Goal: Information Seeking & Learning: Learn about a topic

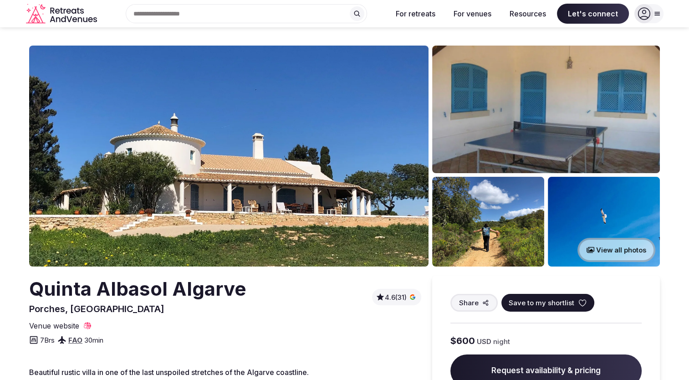
click at [614, 251] on button "View all photos" at bounding box center [617, 250] width 78 height 24
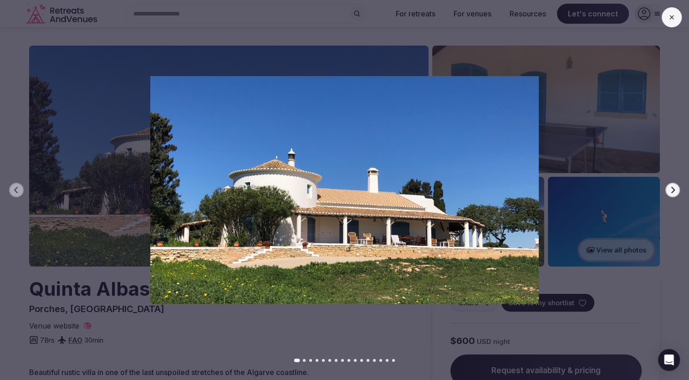
click at [674, 188] on icon "button" at bounding box center [672, 189] width 7 height 7
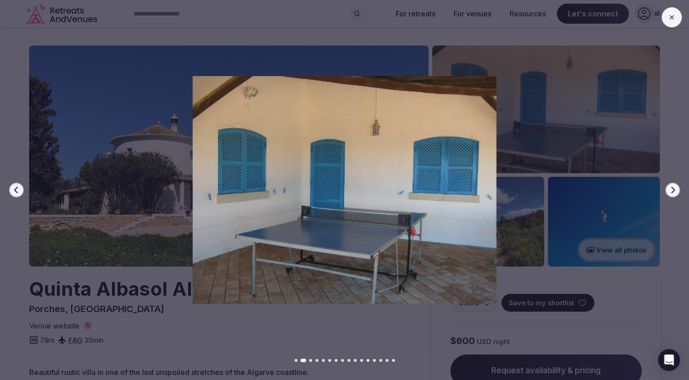
click at [674, 188] on icon "button" at bounding box center [672, 189] width 7 height 7
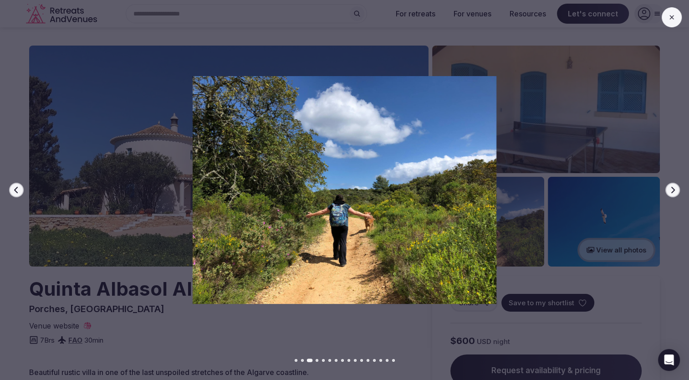
click at [674, 188] on icon "button" at bounding box center [672, 189] width 7 height 7
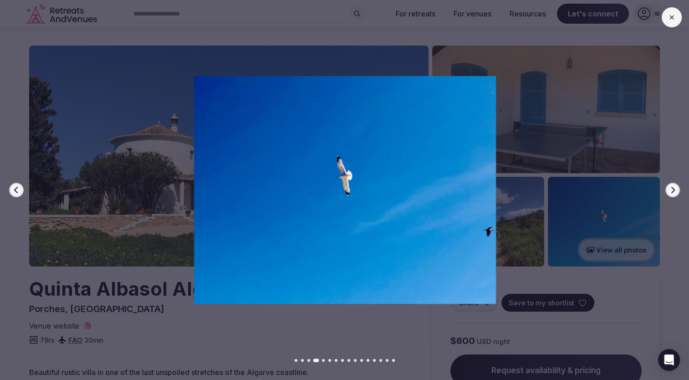
click at [674, 188] on icon "button" at bounding box center [672, 189] width 7 height 7
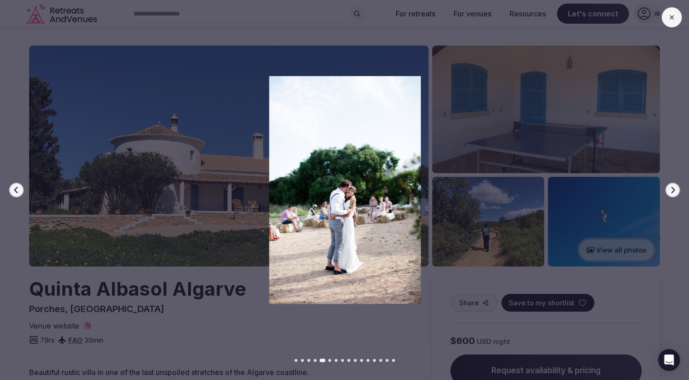
click at [674, 188] on icon "button" at bounding box center [672, 189] width 7 height 7
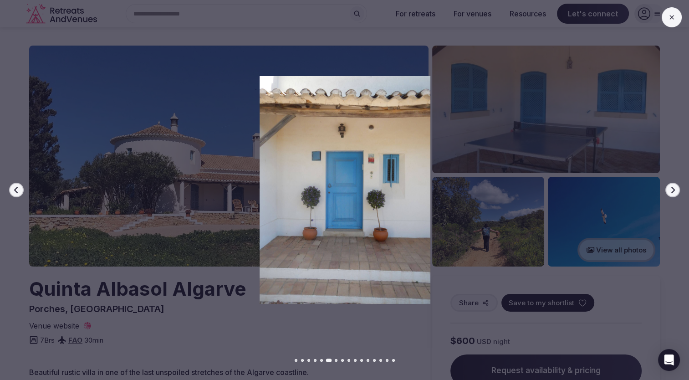
click at [674, 188] on icon "button" at bounding box center [672, 189] width 7 height 7
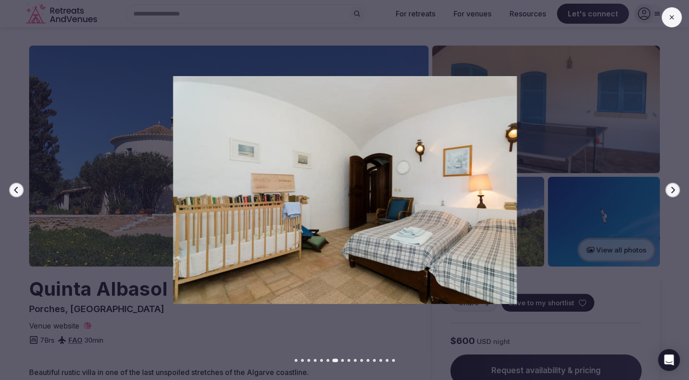
click at [674, 188] on icon "button" at bounding box center [672, 189] width 7 height 7
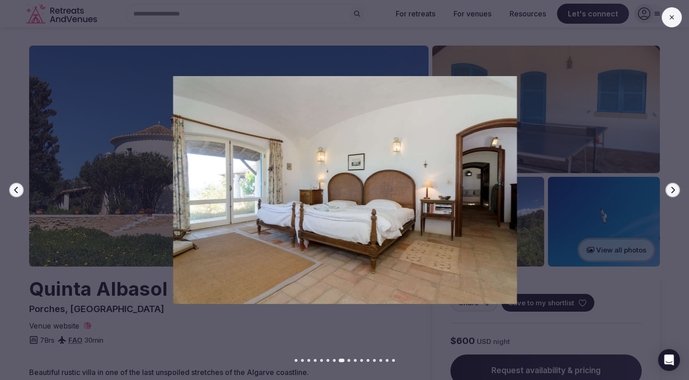
click at [674, 188] on icon "button" at bounding box center [672, 189] width 7 height 7
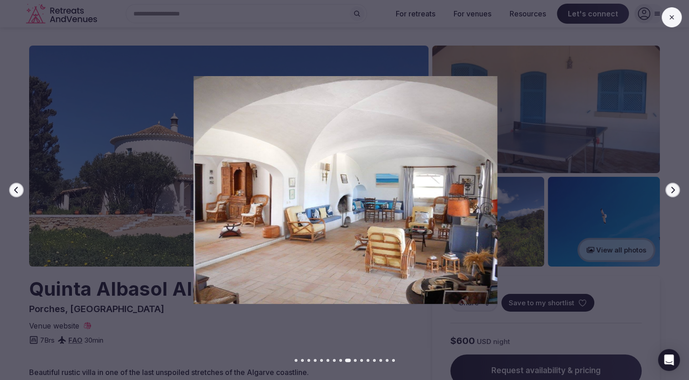
click at [674, 188] on icon "button" at bounding box center [672, 189] width 7 height 7
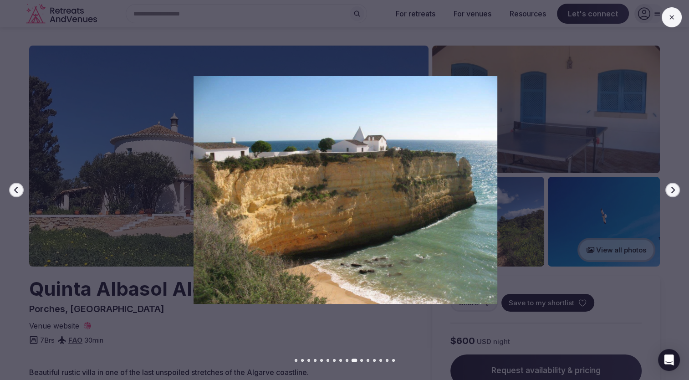
click at [674, 188] on icon "button" at bounding box center [672, 189] width 7 height 7
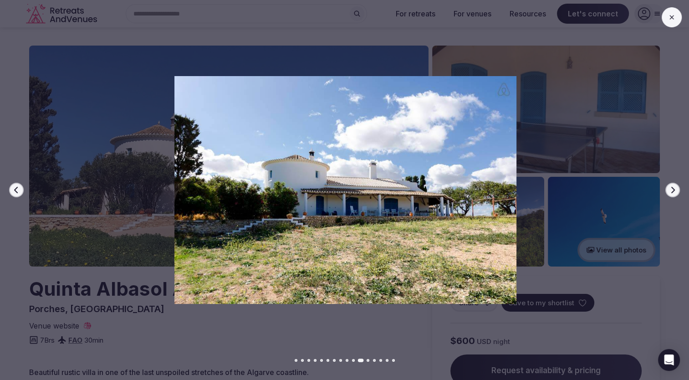
click at [674, 188] on icon "button" at bounding box center [672, 189] width 7 height 7
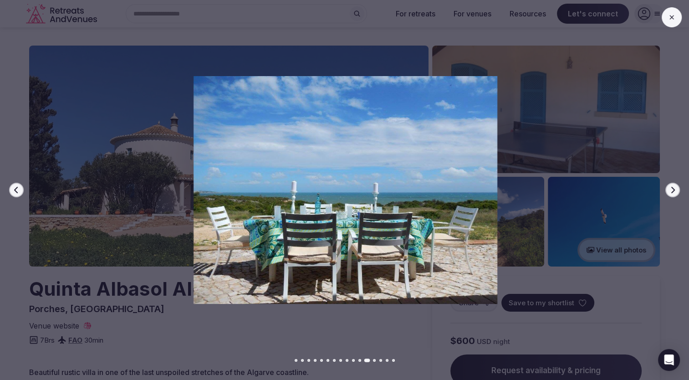
click at [674, 188] on icon "button" at bounding box center [672, 189] width 7 height 7
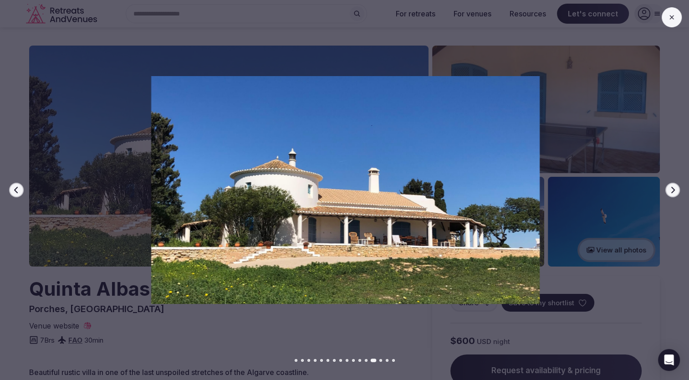
click at [674, 188] on icon "button" at bounding box center [672, 189] width 7 height 7
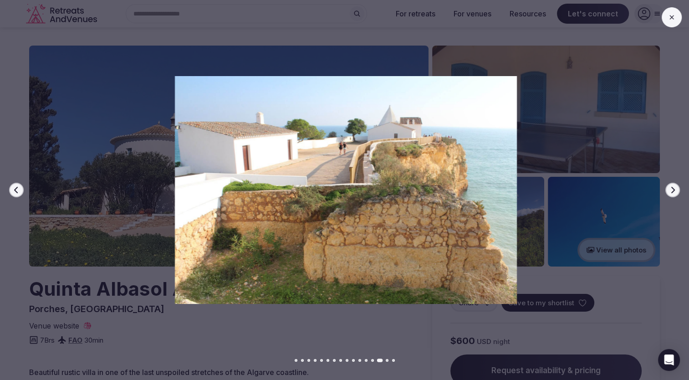
click at [674, 188] on icon "button" at bounding box center [672, 189] width 7 height 7
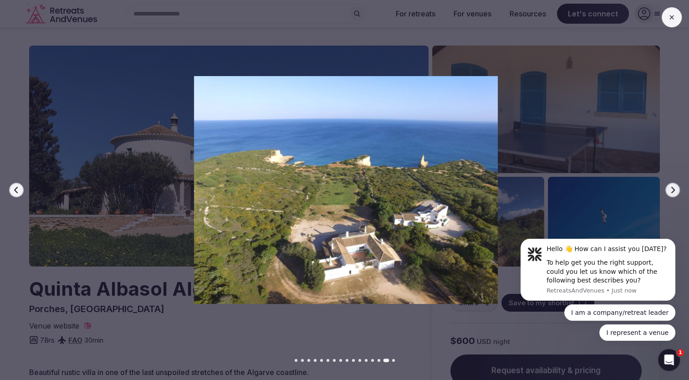
click at [669, 23] on button at bounding box center [672, 17] width 20 height 20
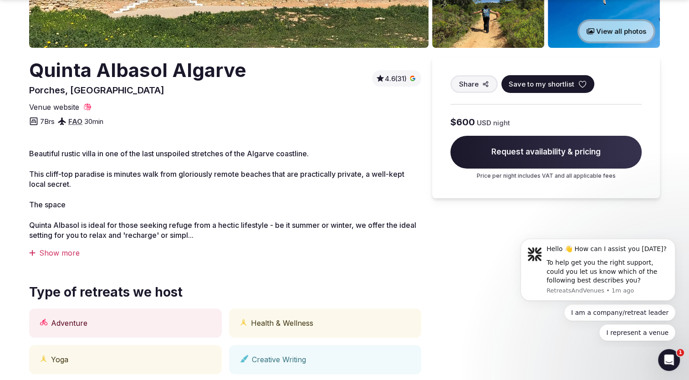
scroll to position [228, 0]
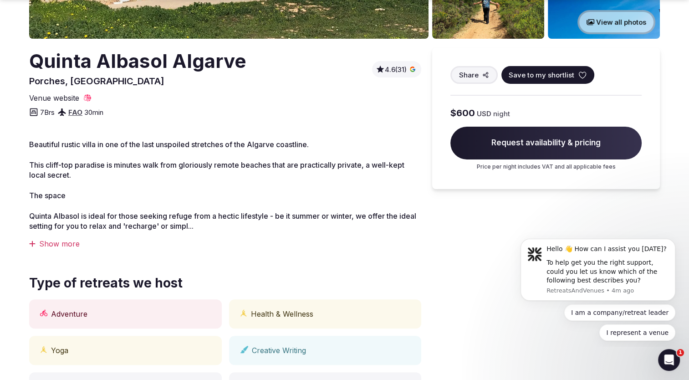
click at [154, 141] on span "Beautiful rustic villa in one of the last unspoiled stretches of the Algarve co…" at bounding box center [169, 144] width 280 height 9
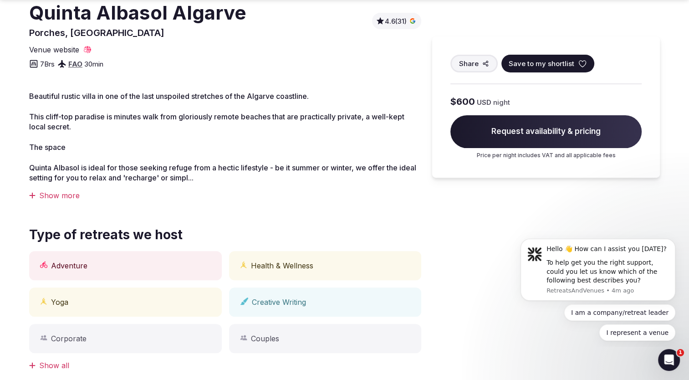
scroll to position [364, 0]
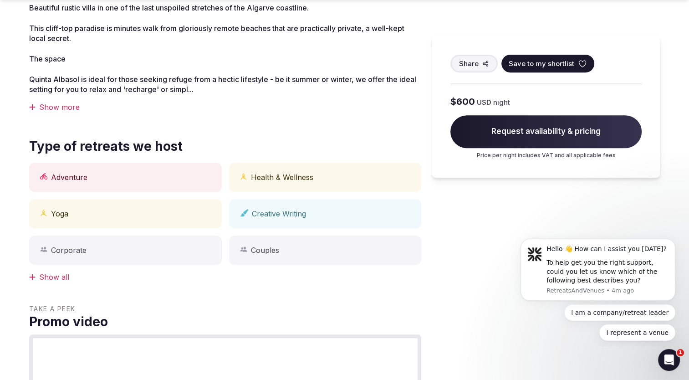
click at [69, 112] on div "Show more" at bounding box center [225, 107] width 392 height 10
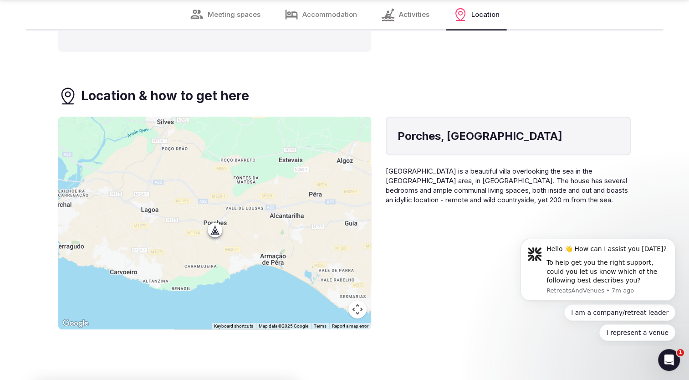
scroll to position [3052, 0]
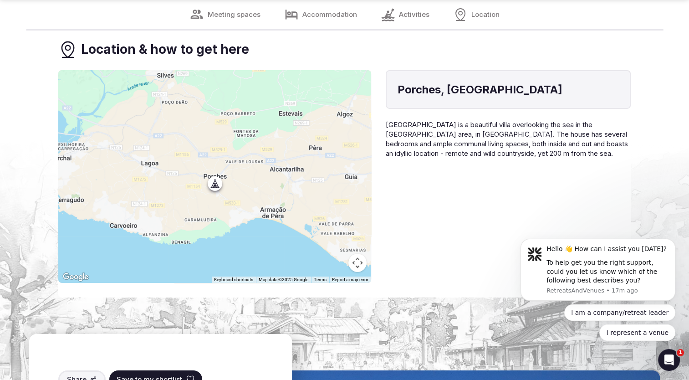
click at [483, 146] on span "[GEOGRAPHIC_DATA] is a beautiful villa overlooking the sea in the [GEOGRAPHIC_D…" at bounding box center [507, 138] width 242 height 37
click at [456, 143] on span "[GEOGRAPHIC_DATA] is a beautiful villa overlooking the sea in the [GEOGRAPHIC_D…" at bounding box center [507, 138] width 242 height 37
click at [468, 141] on span "[GEOGRAPHIC_DATA] is a beautiful villa overlooking the sea in the [GEOGRAPHIC_D…" at bounding box center [507, 138] width 242 height 37
click at [434, 139] on span "[GEOGRAPHIC_DATA] is a beautiful villa overlooking the sea in the [GEOGRAPHIC_D…" at bounding box center [507, 138] width 242 height 37
